Goal: Transaction & Acquisition: Book appointment/travel/reservation

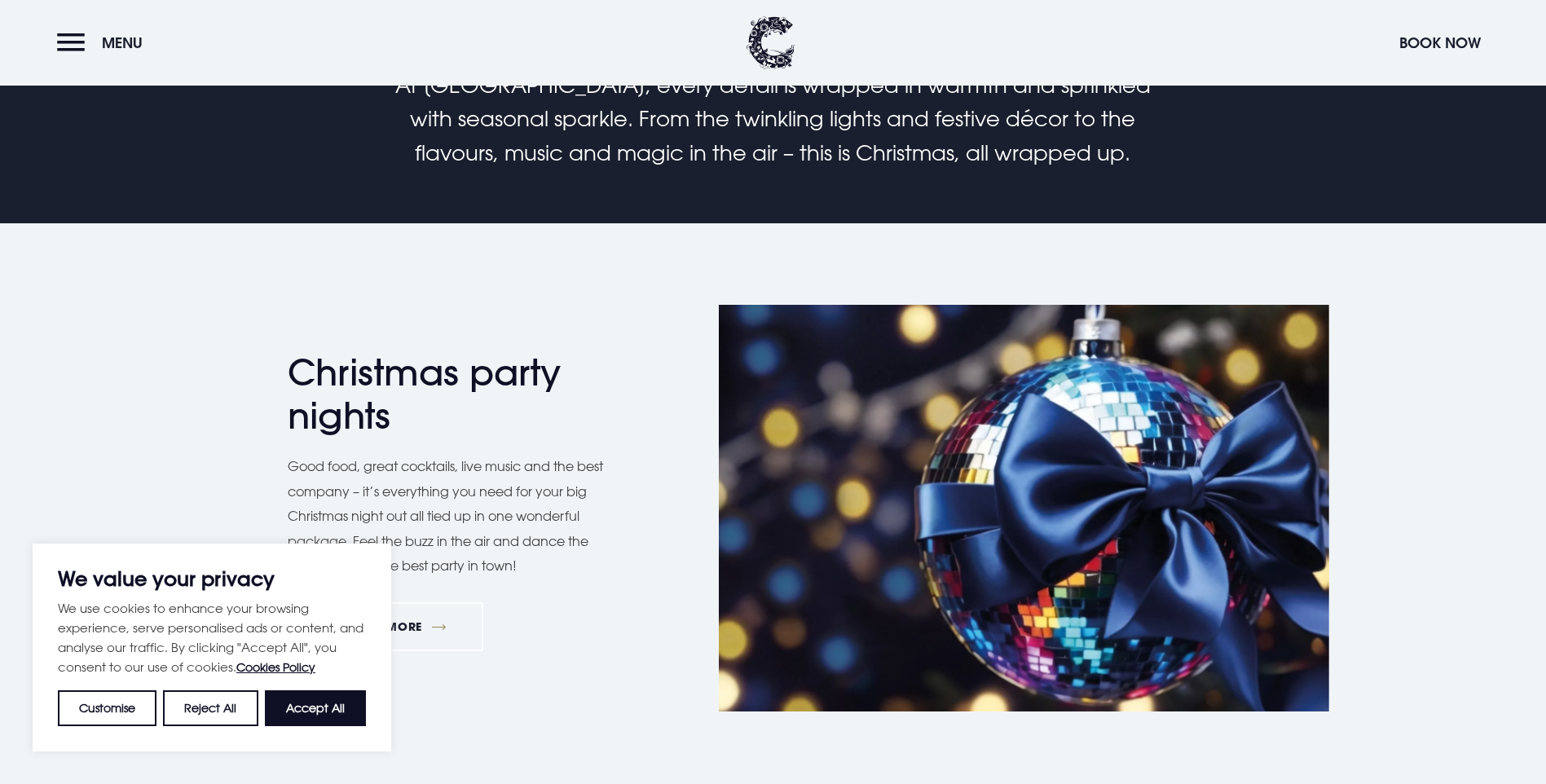
scroll to position [570, 0]
click at [320, 705] on button "Accept All" at bounding box center [315, 708] width 101 height 36
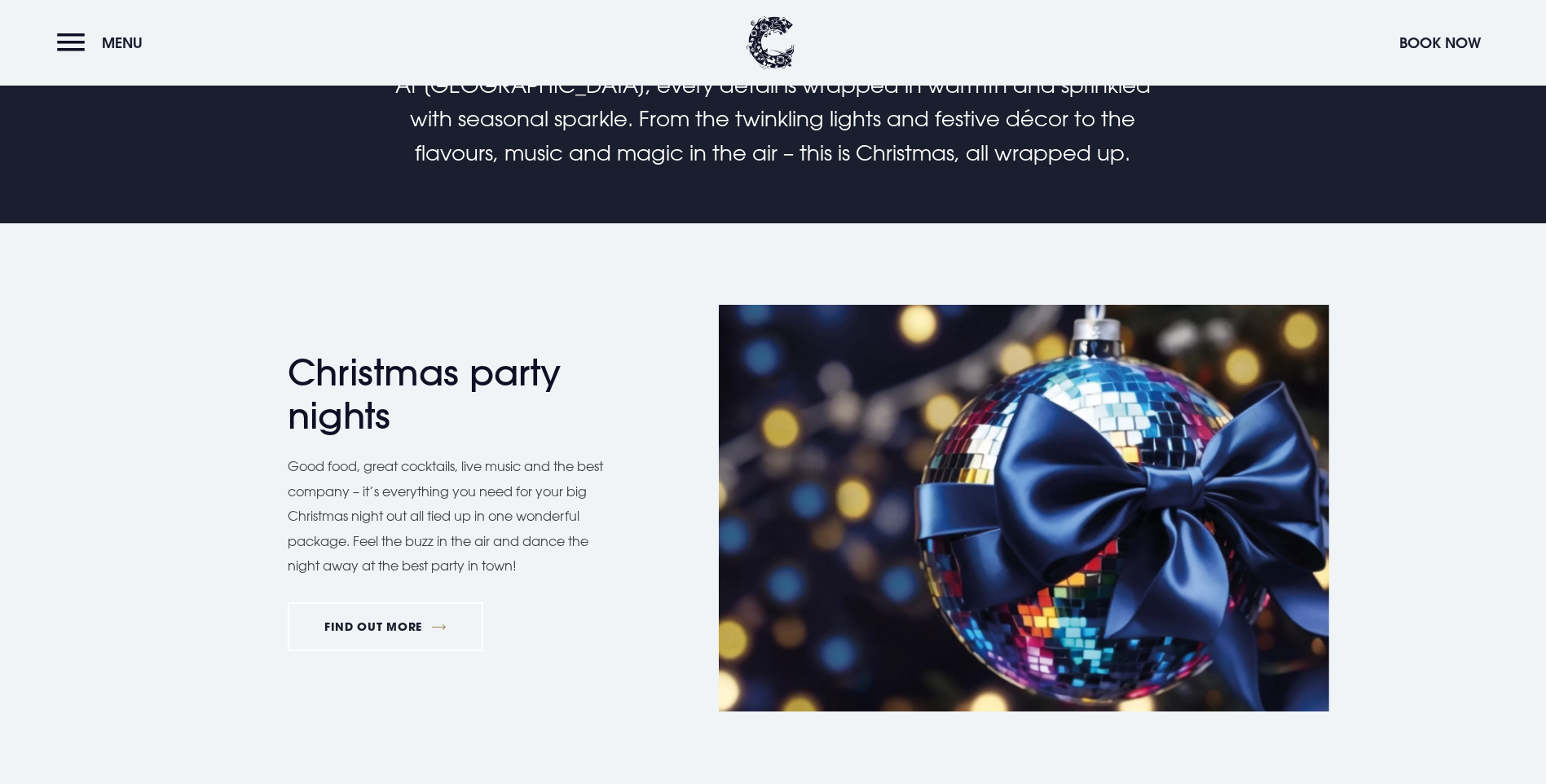
checkbox input "true"
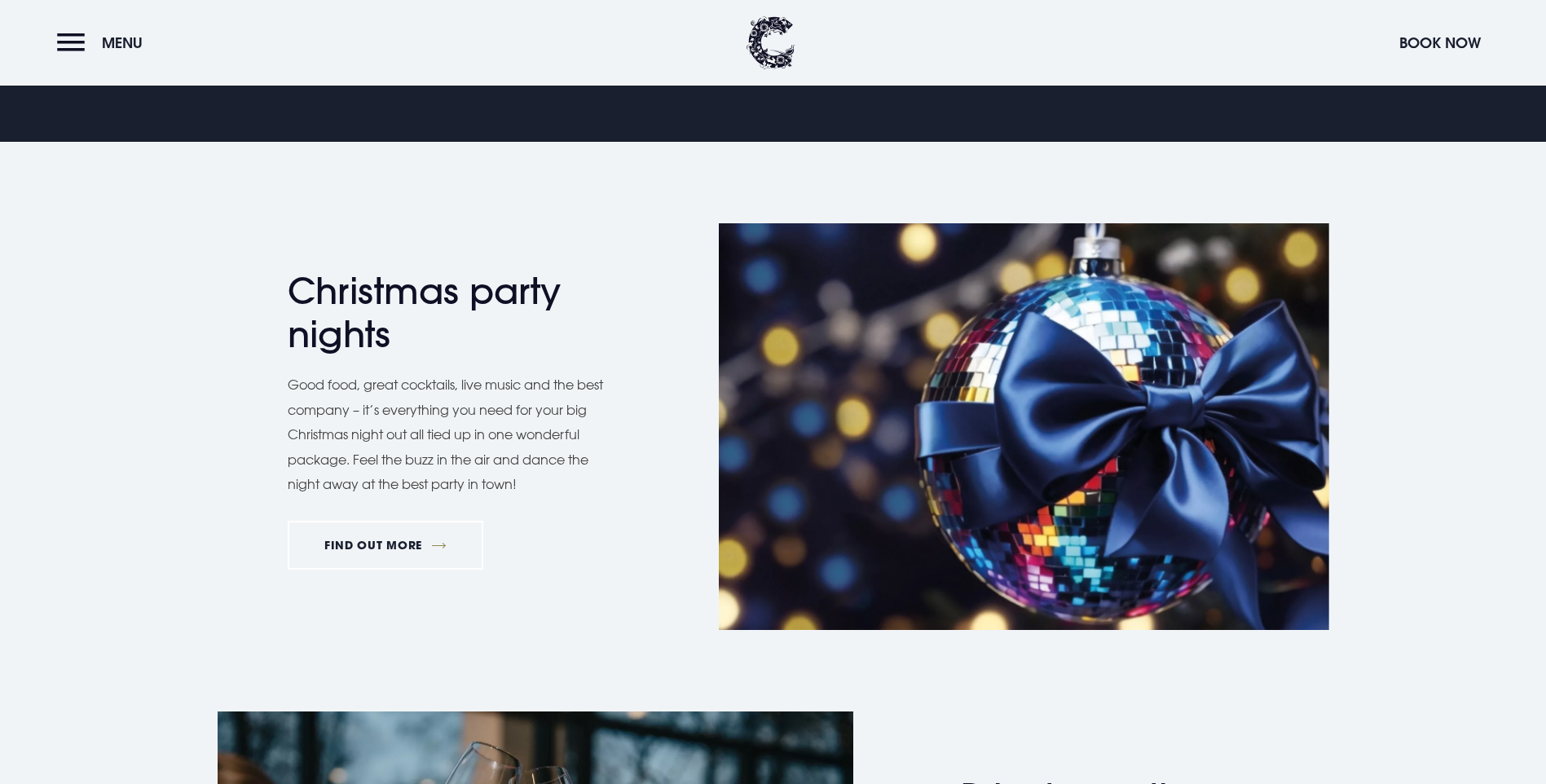
scroll to position [896, 0]
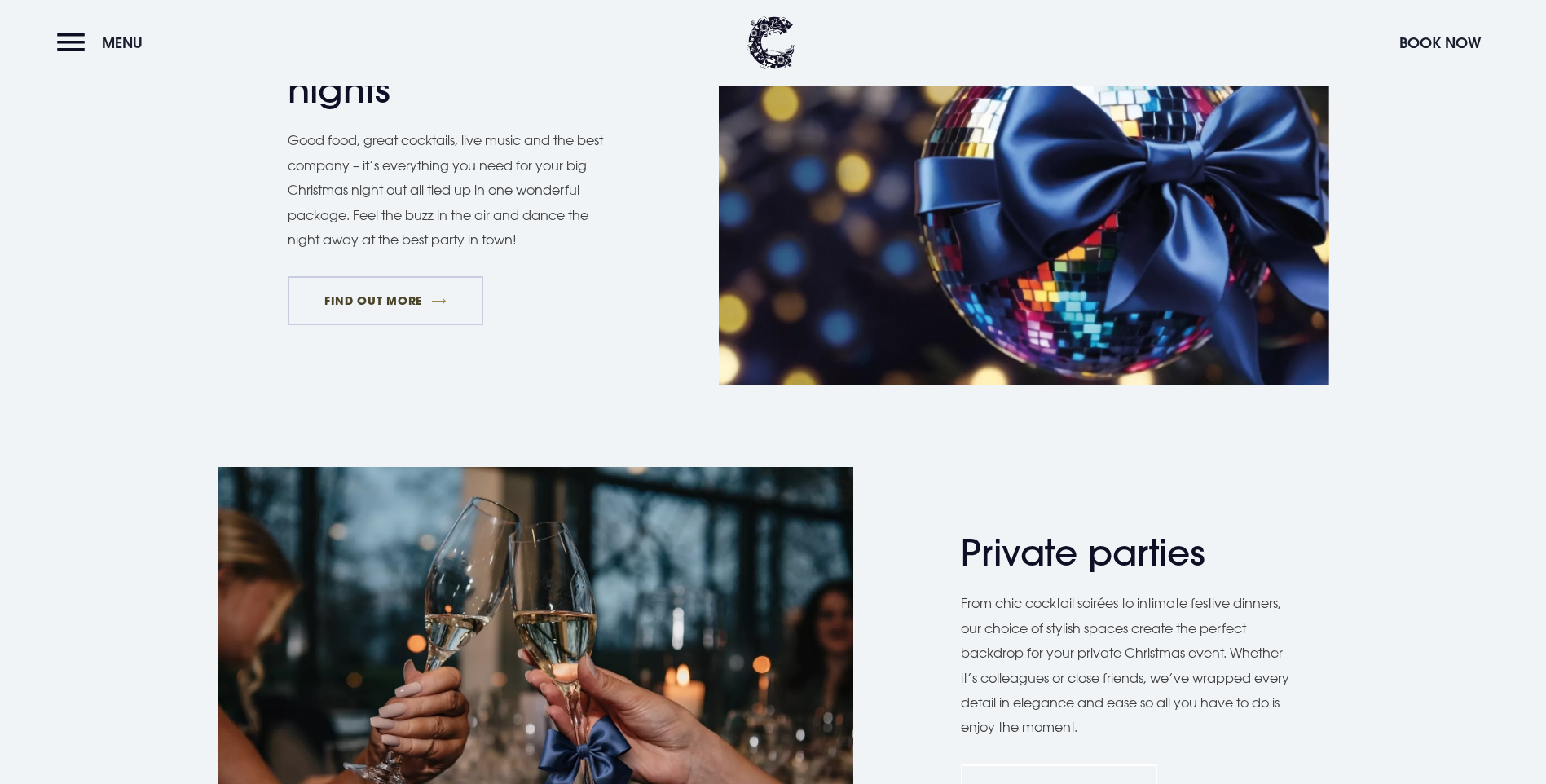
click at [359, 325] on link "FIND OUT MORE" at bounding box center [386, 300] width 196 height 49
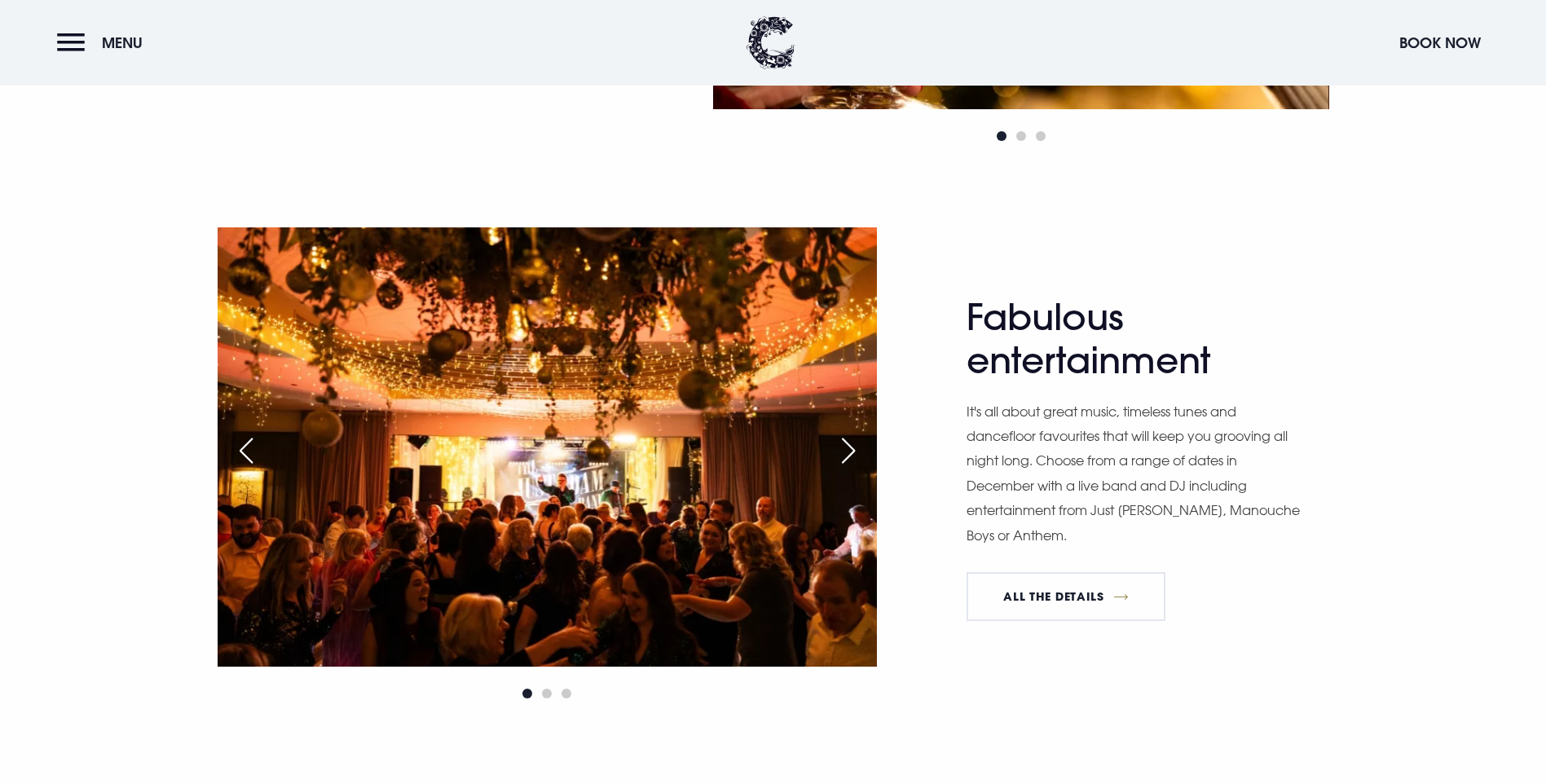
scroll to position [1303, 0]
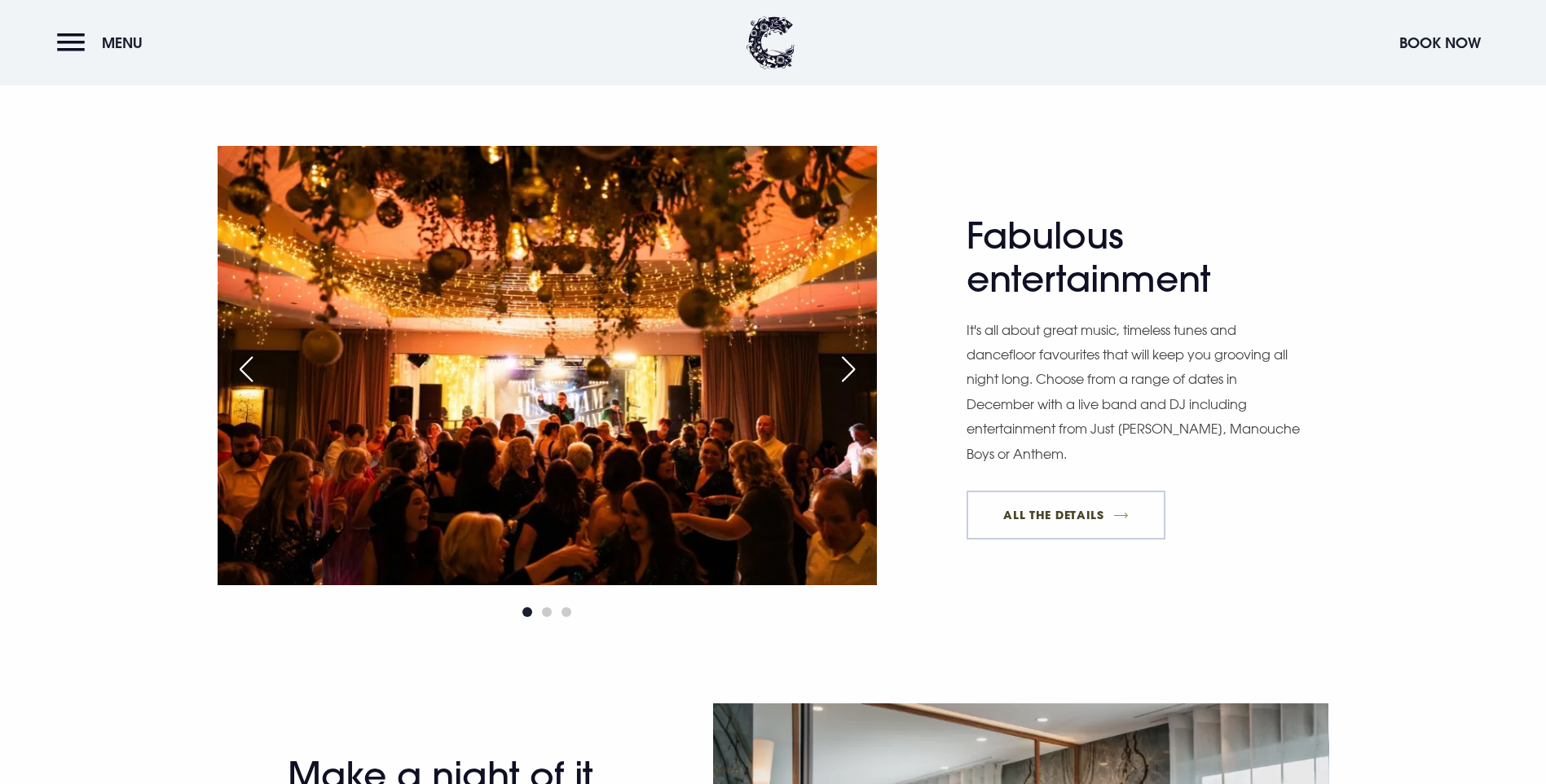
click at [1022, 539] on link "All The Details" at bounding box center [1067, 514] width 199 height 49
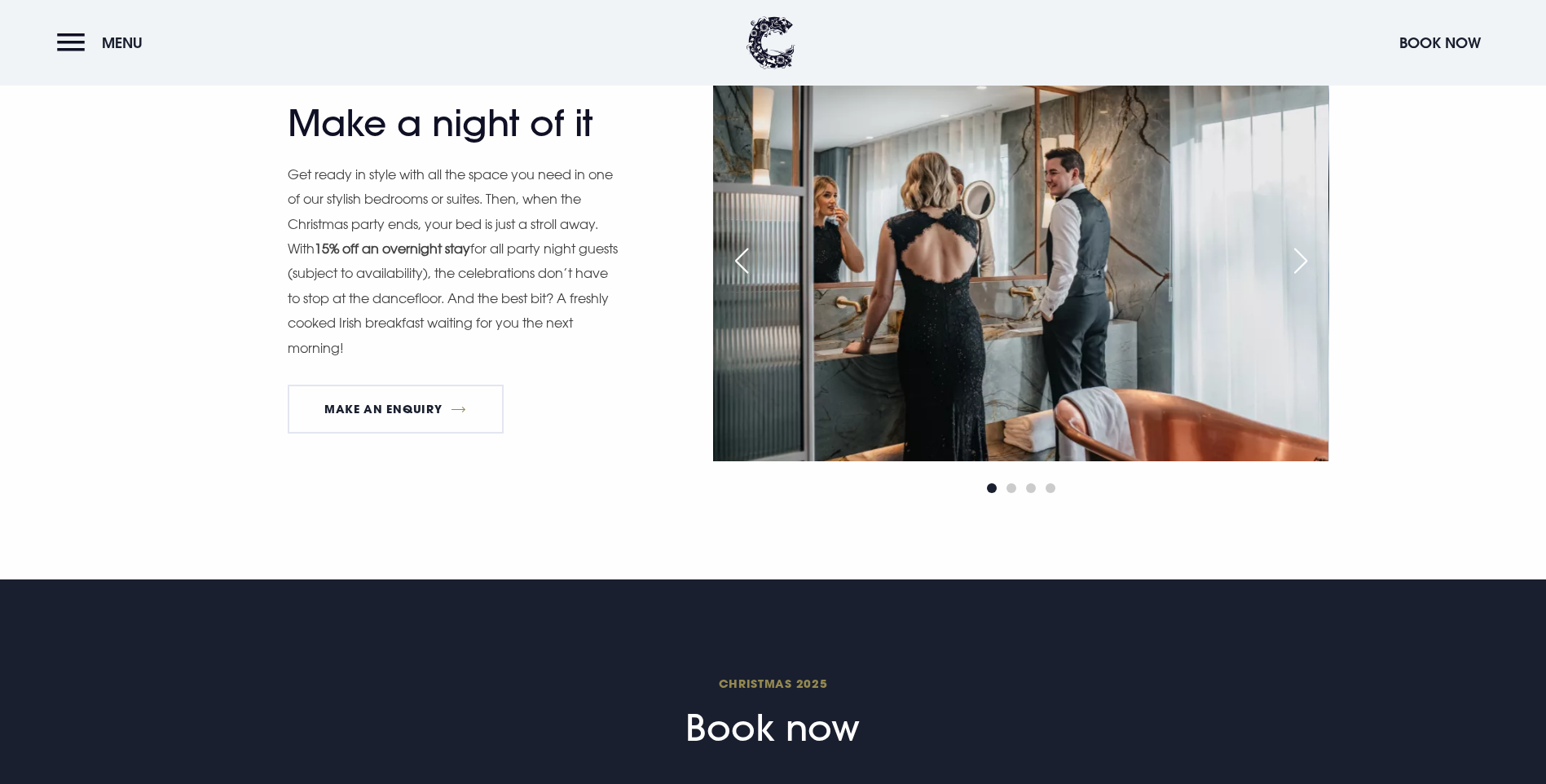
scroll to position [2036, 0]
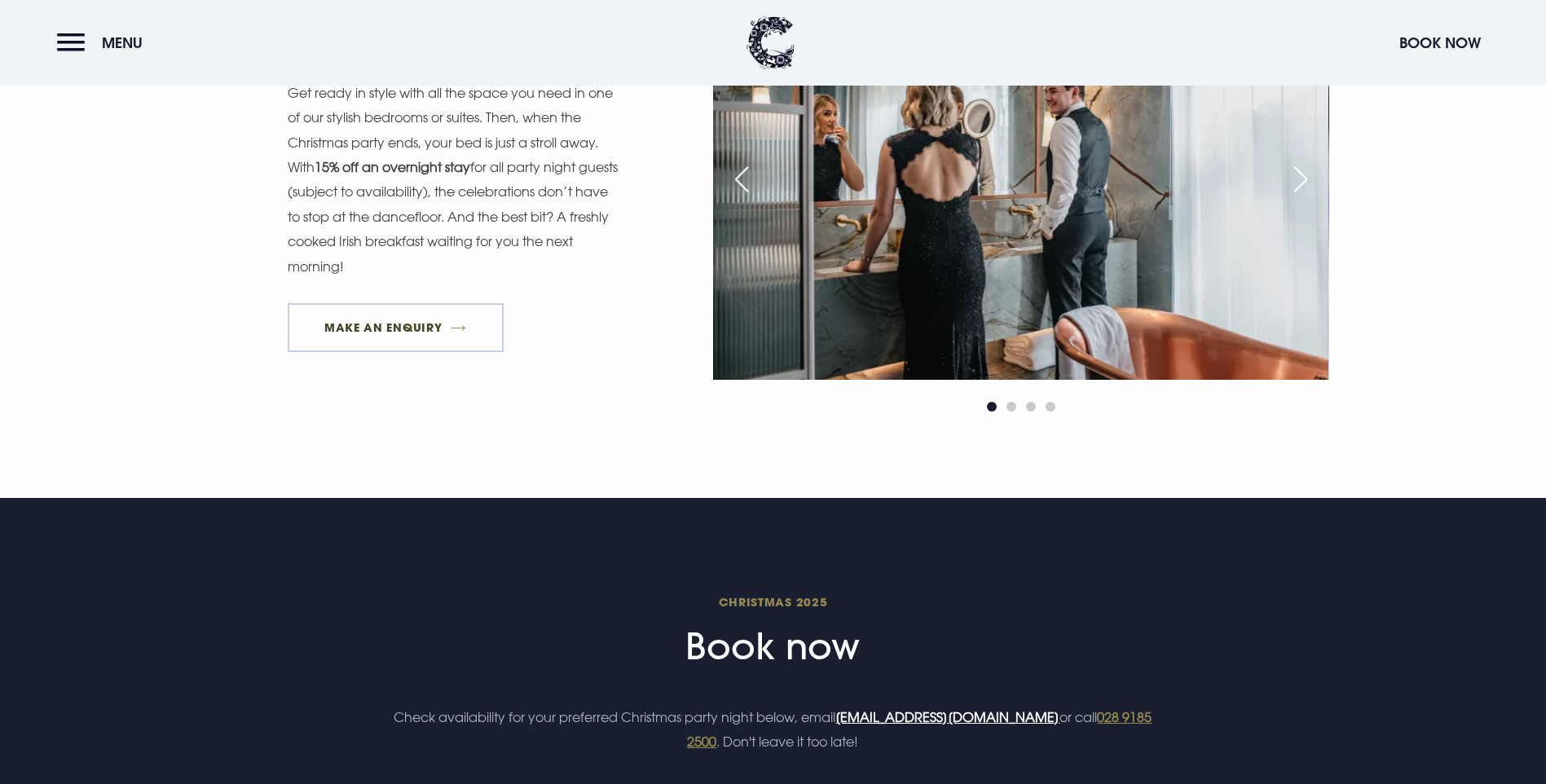
click at [379, 352] on link "MAKE AN ENQUIRY" at bounding box center [396, 327] width 216 height 49
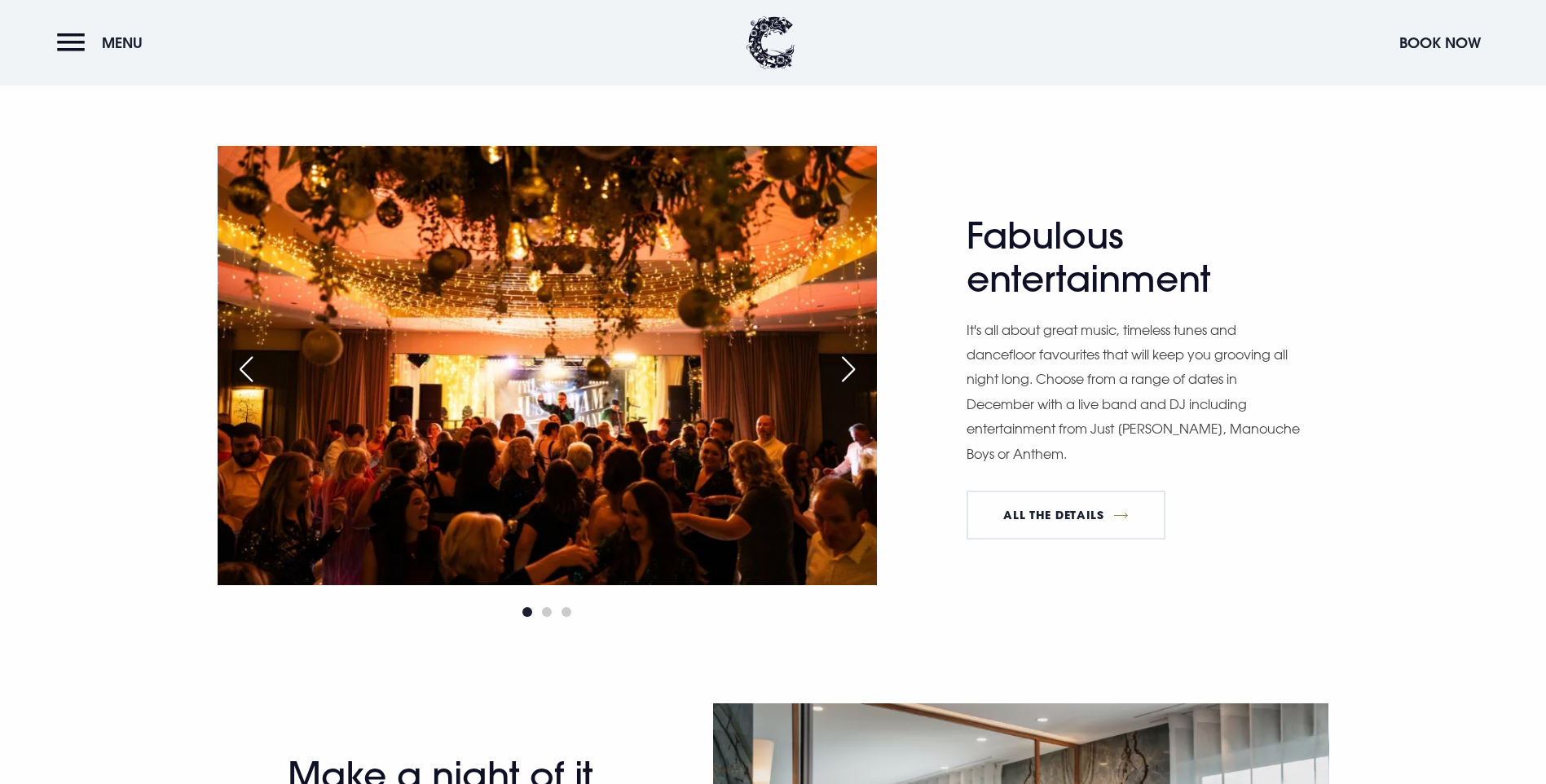
scroll to position [1222, 0]
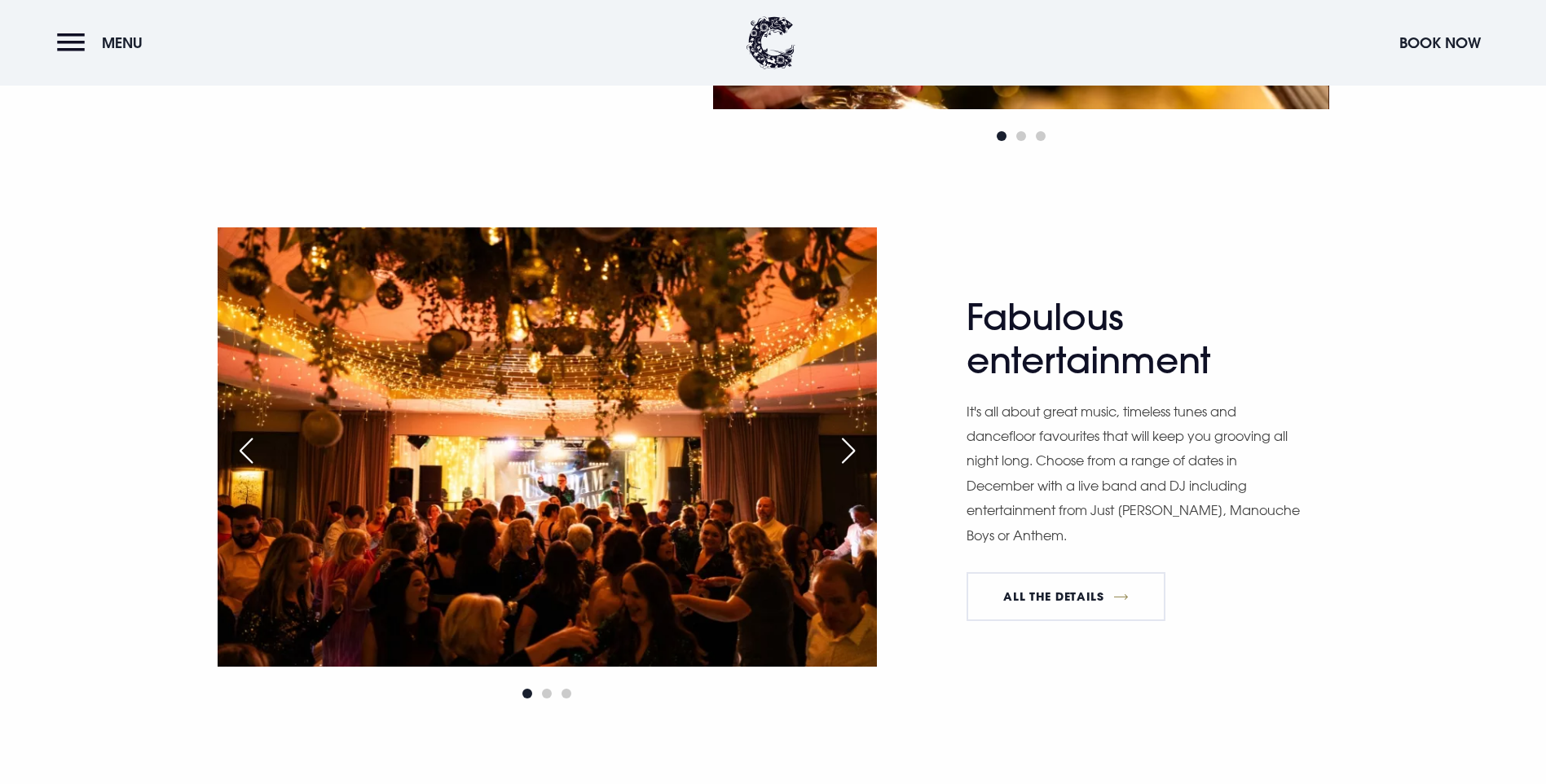
click at [388, 78] on link "View The Menu" at bounding box center [386, 53] width 195 height 49
